Goal: Find contact information

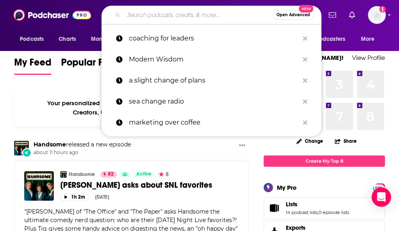
drag, startPoint x: 153, startPoint y: 93, endPoint x: 165, endPoint y: 21, distance: 72.7
click at [165, 21] on div "Open Advanced New" at bounding box center [212, 15] width 220 height 19
paste input "LBPublicity"
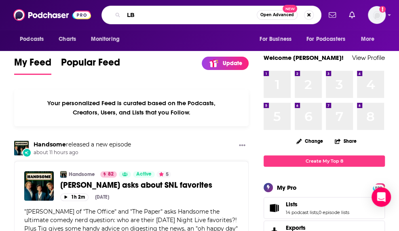
type input "L"
click at [225, 4] on div "Podcasts Charts Monitoring Ctrl K Open Advanced New For Business For Podcasters…" at bounding box center [199, 15] width 399 height 30
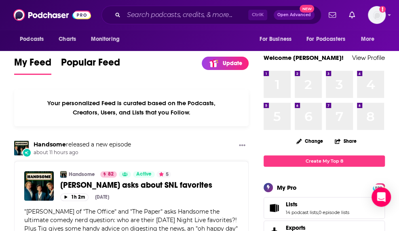
click at [188, 66] on div "My Feed Popular Feed Update What's New" at bounding box center [131, 66] width 235 height 22
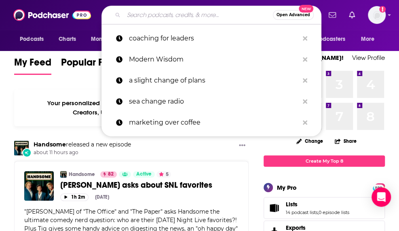
click at [125, 16] on input "Search podcasts, credits, & more..." at bounding box center [198, 14] width 149 height 13
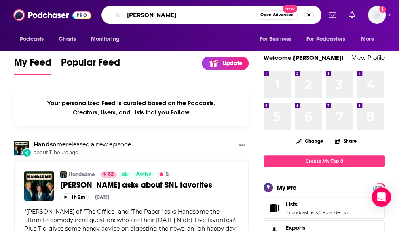
type input "[PERSON_NAME]"
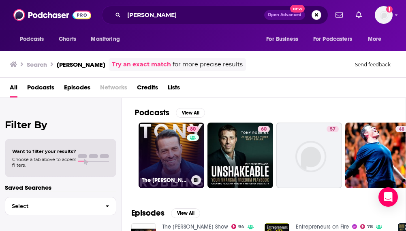
click at [164, 136] on link "80 The Tony Robbins Podcast" at bounding box center [171, 156] width 66 height 66
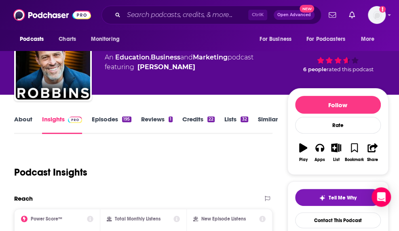
scroll to position [30, 0]
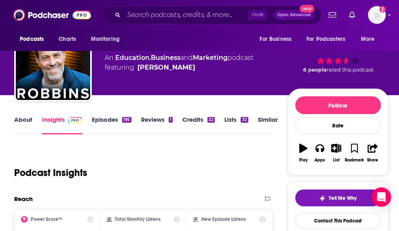
click at [15, 122] on link "About" at bounding box center [23, 125] width 18 height 19
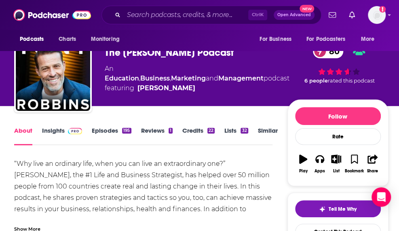
scroll to position [19, 0]
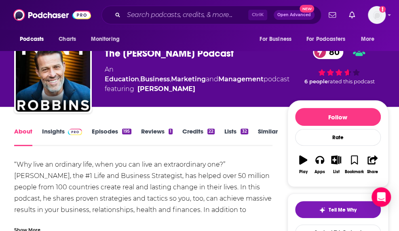
click at [231, 136] on link "Lists 32" at bounding box center [236, 136] width 23 height 19
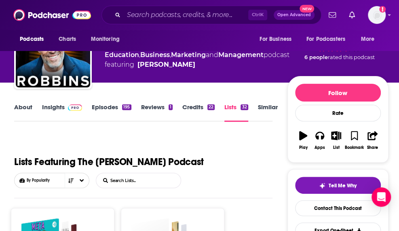
scroll to position [40, 0]
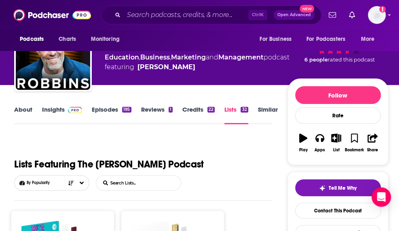
click at [264, 112] on link "Similar" at bounding box center [268, 115] width 20 height 19
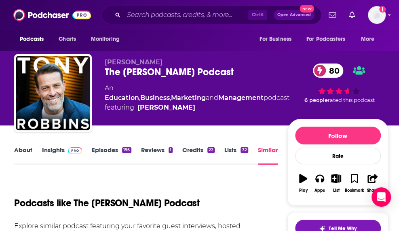
click at [49, 155] on link "Insights" at bounding box center [62, 155] width 40 height 19
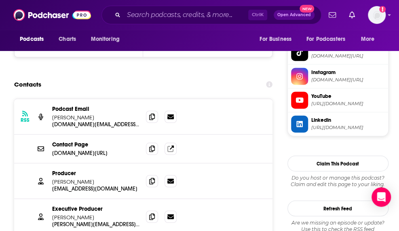
scroll to position [812, 0]
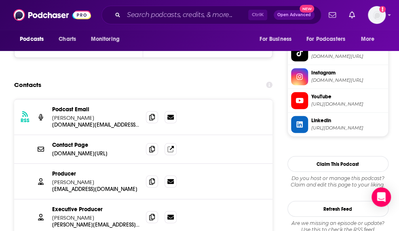
click at [211, 167] on div "Producer Hollis Tuma hollistuma@gmail.com hollistuma@gmail.com" at bounding box center [143, 182] width 258 height 36
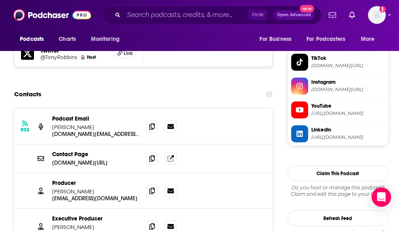
scroll to position [803, 0]
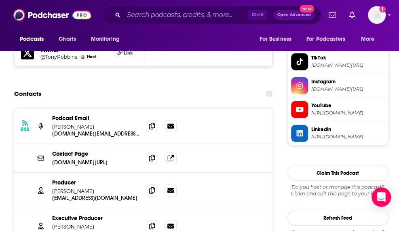
click at [141, 173] on div "Producer Hollis Tuma hollistuma@gmail.com hollistuma@gmail.com" at bounding box center [143, 191] width 258 height 36
click at [152, 187] on icon at bounding box center [152, 190] width 6 height 6
click at [192, 208] on div "Executive Producer Vicente Passariello vicente.passariello@tonyrobbins.com vice…" at bounding box center [143, 226] width 258 height 36
click at [170, 155] on icon at bounding box center [171, 158] width 6 height 6
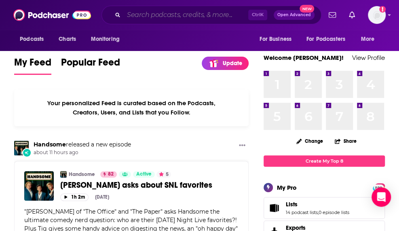
click at [136, 18] on input "Search podcasts, credits, & more..." at bounding box center [186, 14] width 125 height 13
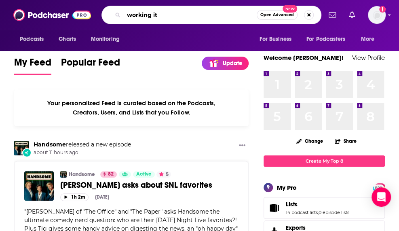
type input "working it"
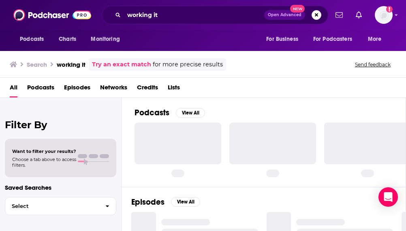
click at [195, 102] on div "Podcasts View All" at bounding box center [269, 142] width 271 height 89
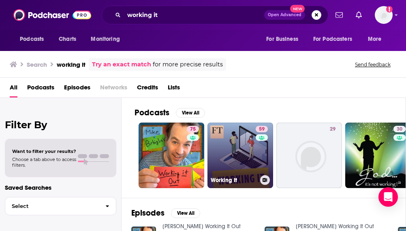
click at [231, 163] on link "59 Working It" at bounding box center [240, 156] width 66 height 66
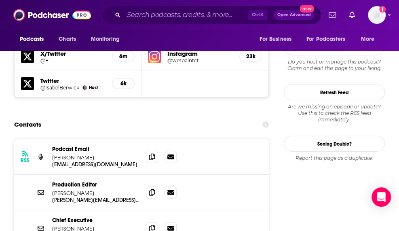
scroll to position [833, 0]
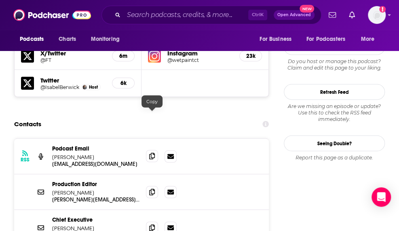
click at [151, 150] on span at bounding box center [152, 156] width 12 height 12
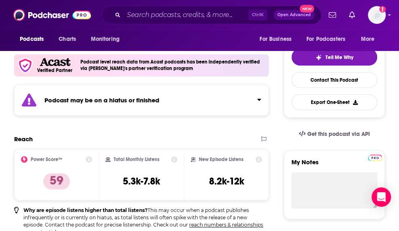
scroll to position [173, 0]
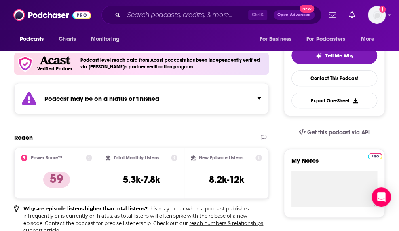
click at [214, 99] on div "Podcast may be on a hiatus or finished" at bounding box center [141, 98] width 255 height 31
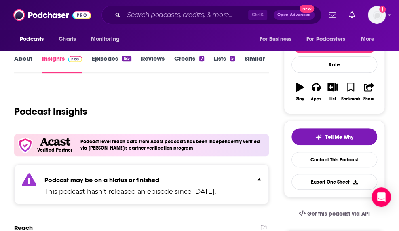
scroll to position [92, 0]
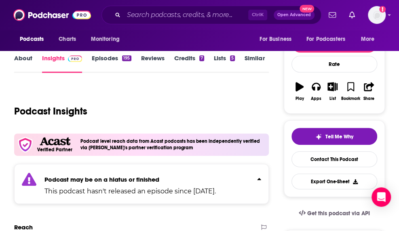
click at [262, 178] on div "Podcast may be on a hiatus or finished This podcast hasn't released an episode …" at bounding box center [141, 184] width 255 height 40
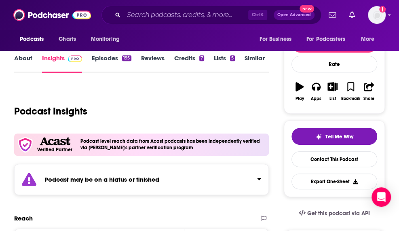
click at [262, 178] on div "Podcast may be on a hiatus or finished" at bounding box center [141, 179] width 255 height 31
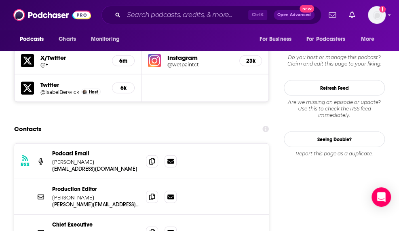
scroll to position [837, 0]
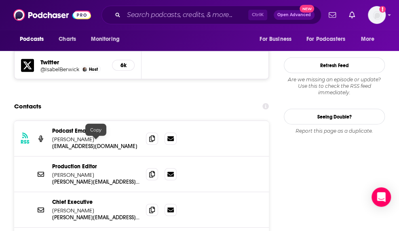
scroll to position [860, 0]
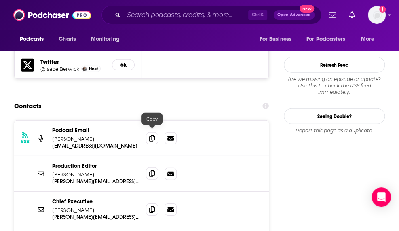
click at [147, 168] on span at bounding box center [152, 174] width 12 height 12
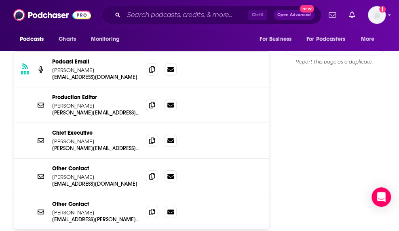
scroll to position [1019, 0]
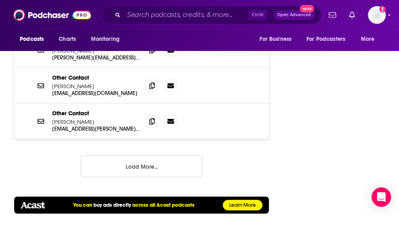
click at [144, 155] on button "Load More..." at bounding box center [141, 166] width 121 height 22
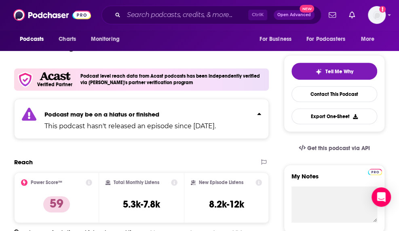
scroll to position [157, 0]
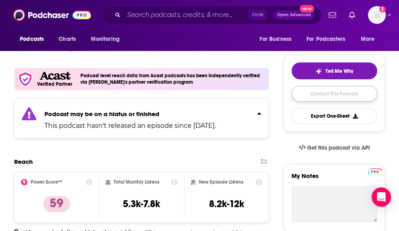
click at [319, 89] on link "Contact This Podcast" at bounding box center [335, 94] width 86 height 16
